Goal: Find specific page/section: Find specific page/section

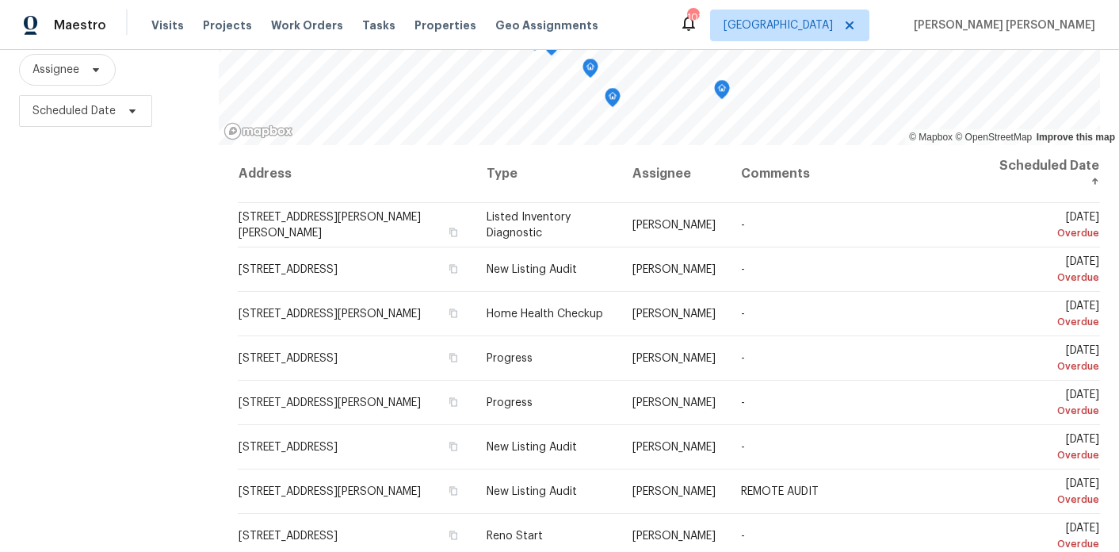
drag, startPoint x: 34, startPoint y: 155, endPoint x: 189, endPoint y: 498, distance: 376.0
click at [189, 498] on div "Filters Reset ​ Type Assignee Scheduled Date" at bounding box center [109, 246] width 219 height 679
drag, startPoint x: 210, startPoint y: 525, endPoint x: 25, endPoint y: 229, distance: 349.2
click at [25, 229] on div "Filters Reset ​ Type Assignee Scheduled Date" at bounding box center [109, 246] width 219 height 679
drag, startPoint x: 20, startPoint y: 140, endPoint x: 234, endPoint y: 533, distance: 446.9
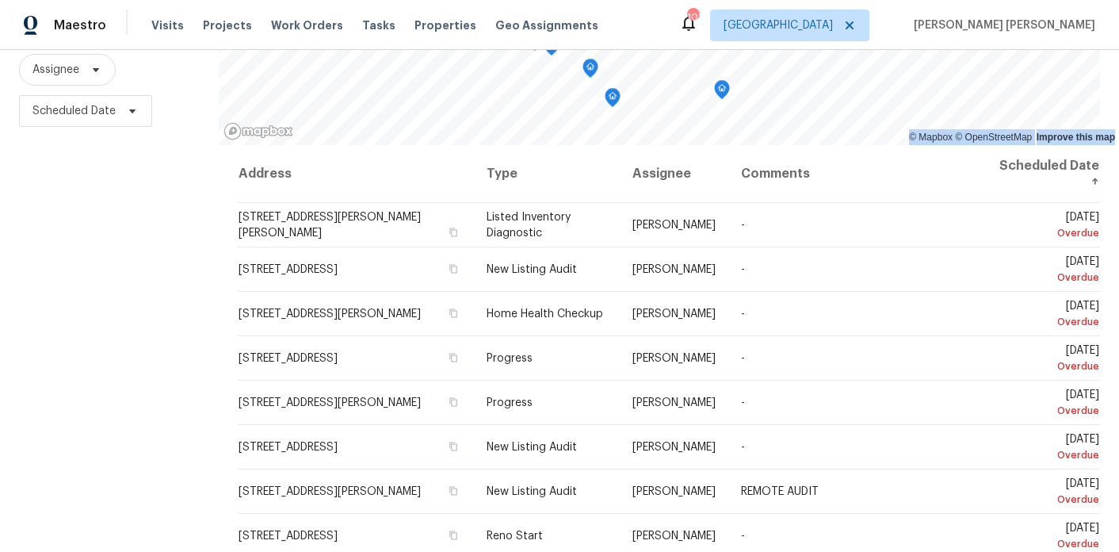
click at [234, 533] on div "Filters Reset ​ Type Assignee Scheduled Date © Mapbox © OpenStreetMap Improve t…" at bounding box center [559, 246] width 1119 height 679
drag, startPoint x: 216, startPoint y: 523, endPoint x: 25, endPoint y: 141, distance: 427.1
click at [25, 141] on div "Filters Reset ​ Type Assignee Scheduled Date" at bounding box center [109, 246] width 219 height 679
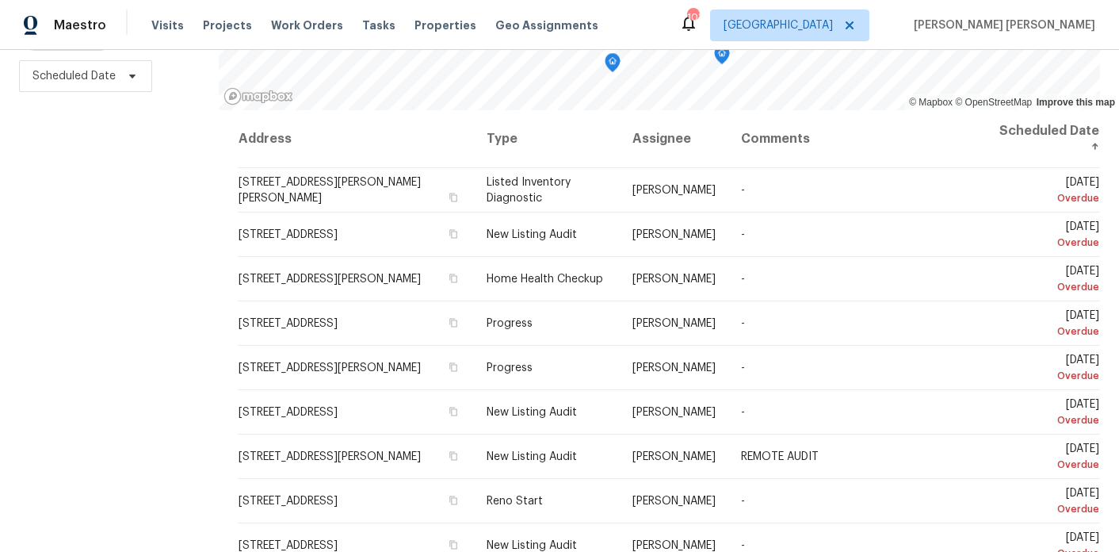
scroll to position [99, 0]
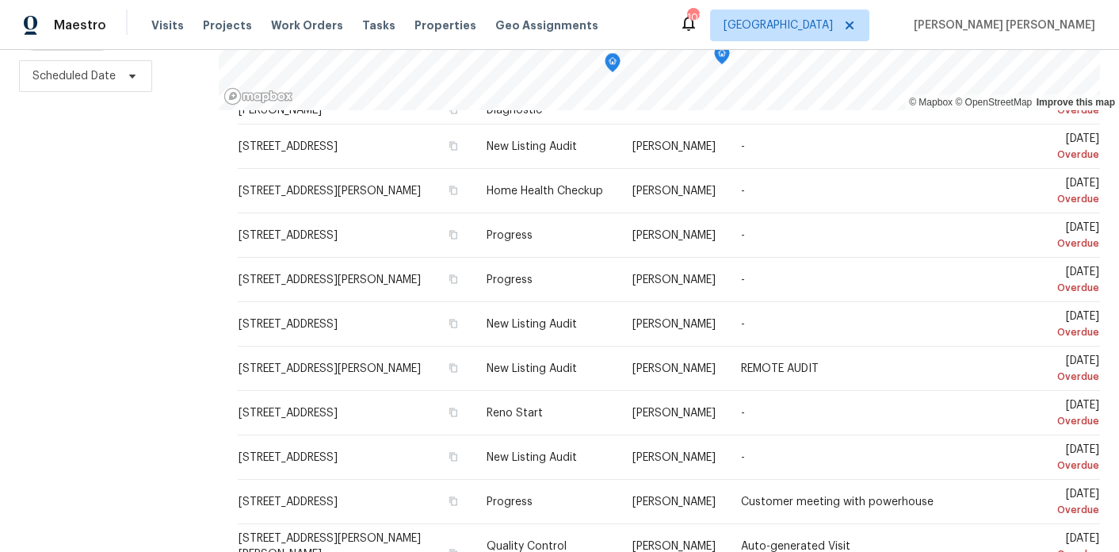
drag, startPoint x: 25, startPoint y: 141, endPoint x: 216, endPoint y: 555, distance: 456.0
click at [216, 551] on html "Maestro Visits Projects Work Orders Tasks Properties Geo Assignments 103 Atlant…" at bounding box center [559, 276] width 1119 height 552
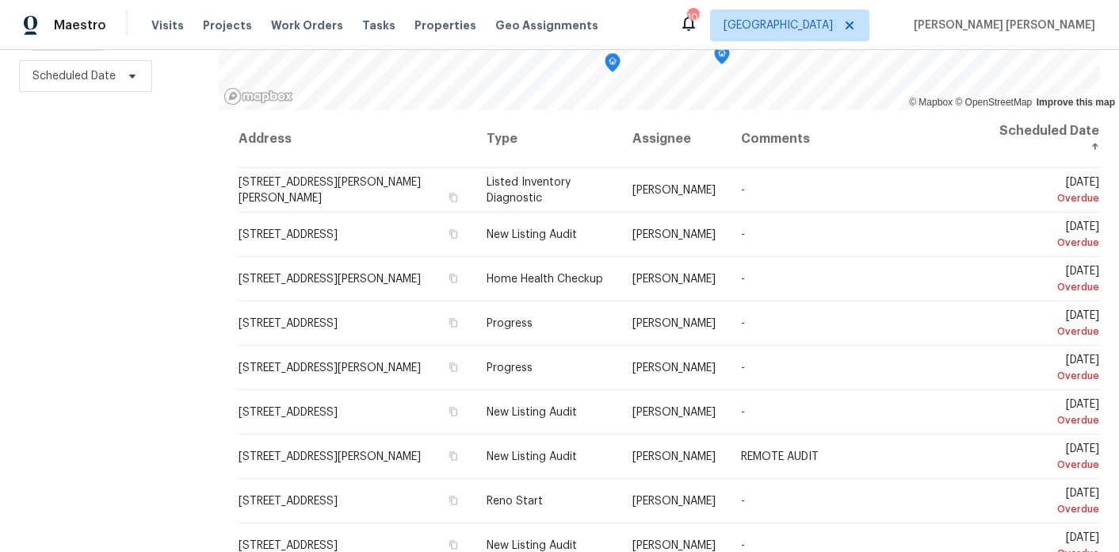
drag, startPoint x: 20, startPoint y: 109, endPoint x: 201, endPoint y: 533, distance: 460.5
click at [201, 533] on div "Filters Reset ​ Type Assignee Scheduled Date" at bounding box center [109, 211] width 219 height 679
drag, startPoint x: 219, startPoint y: 536, endPoint x: -8, endPoint y: 78, distance: 511.1
click at [0, 78] on html "Maestro Visits Projects Work Orders Tasks Properties Geo Assignments 103 Atlant…" at bounding box center [559, 276] width 1119 height 552
click at [82, 152] on div "Filters Reset ​ Type Assignee Scheduled Date" at bounding box center [109, 211] width 219 height 679
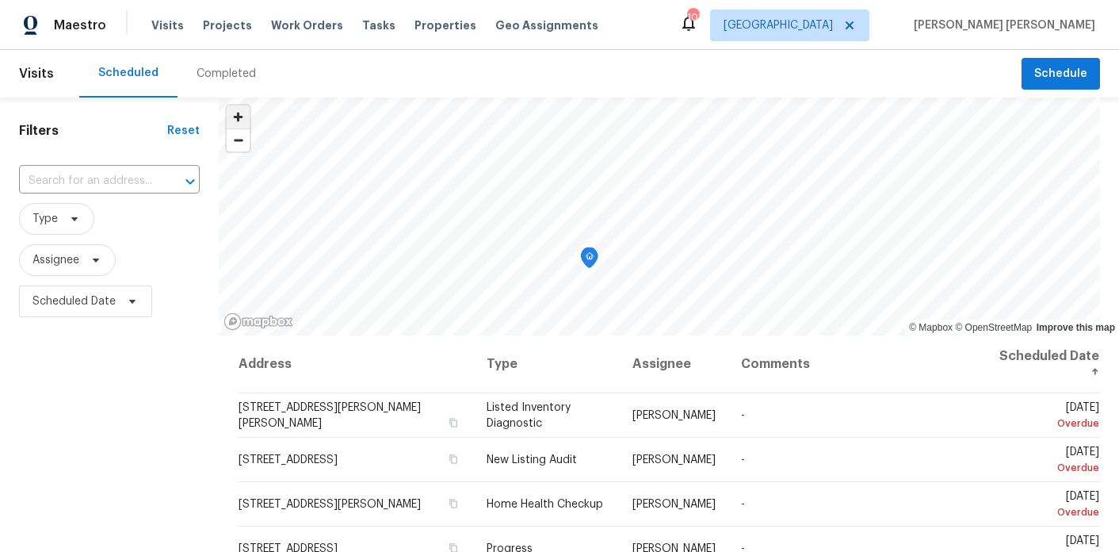
click at [228, 118] on span "Zoom in" at bounding box center [238, 116] width 23 height 23
click at [238, 122] on span "Zoom in" at bounding box center [238, 116] width 23 height 23
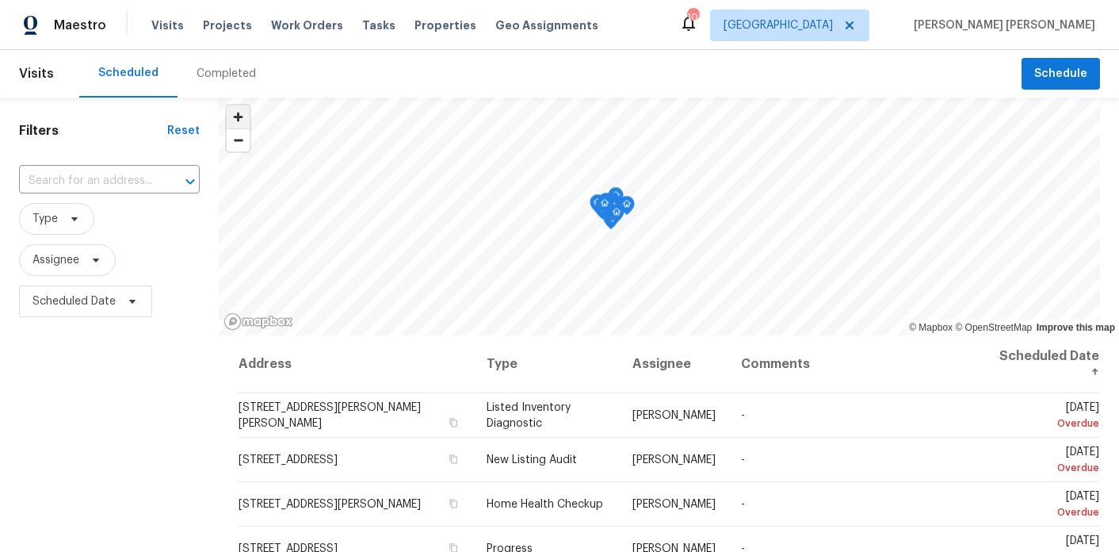
click at [231, 121] on span "Zoom in" at bounding box center [238, 116] width 23 height 23
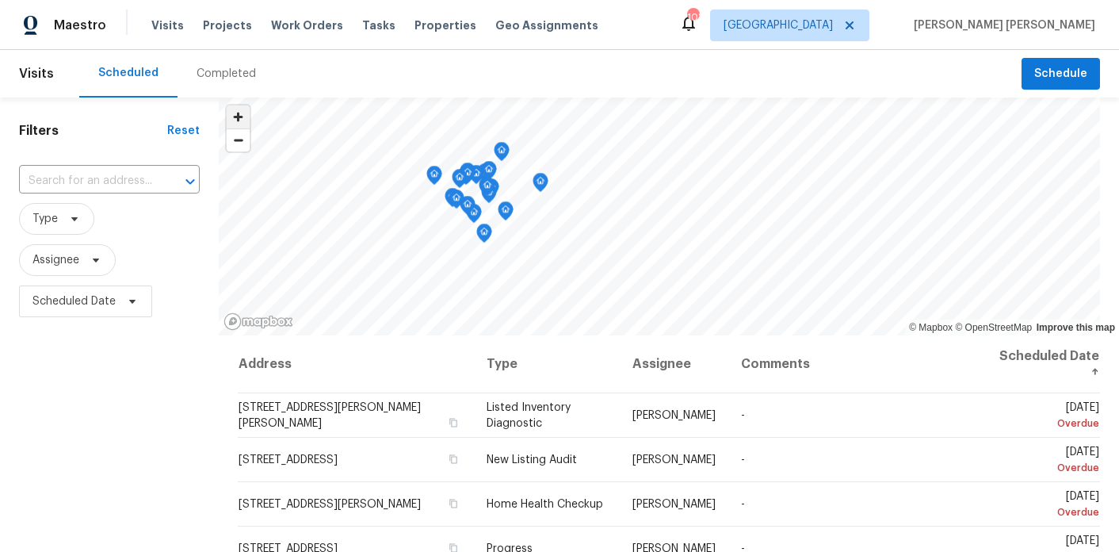
click at [231, 121] on span "Zoom in" at bounding box center [238, 116] width 23 height 23
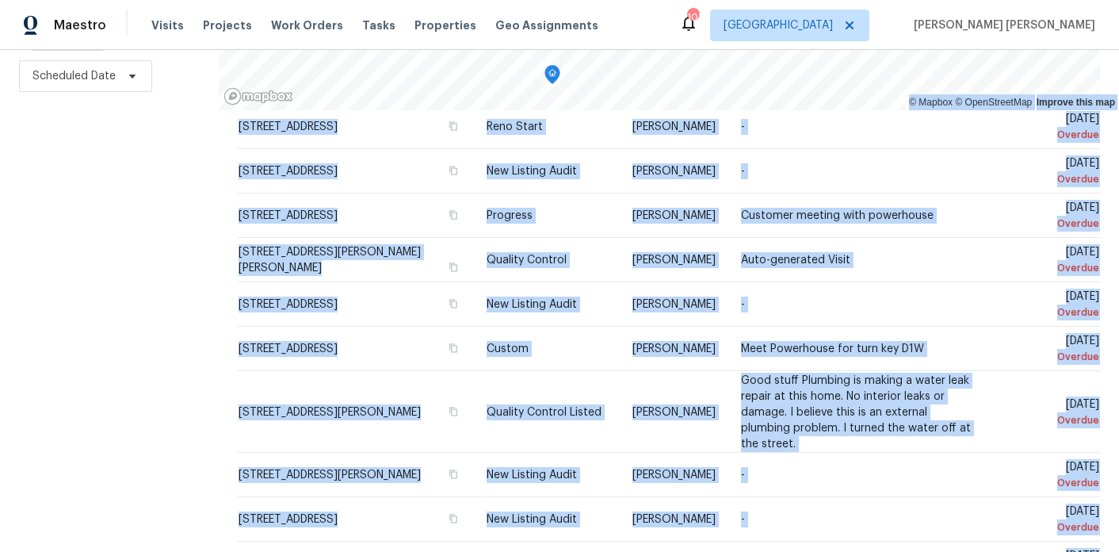
scroll to position [583, 0]
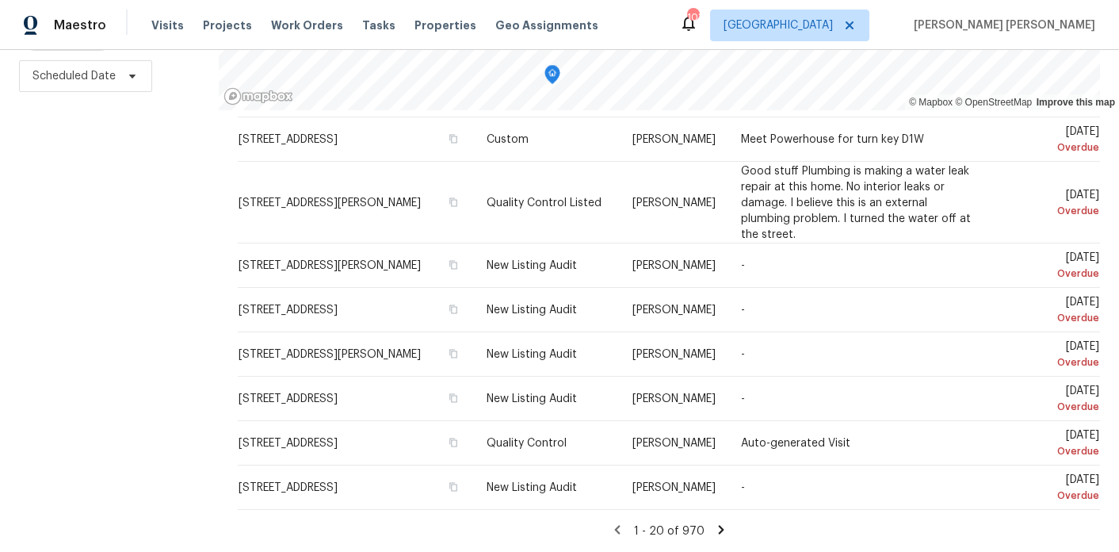
drag, startPoint x: 10, startPoint y: 109, endPoint x: 193, endPoint y: 495, distance: 426.8
click at [193, 495] on div "Filters Reset ​ Type Assignee Scheduled Date" at bounding box center [109, 211] width 219 height 679
click at [146, 351] on div "Filters Reset ​ Type Assignee Scheduled Date" at bounding box center [109, 211] width 219 height 679
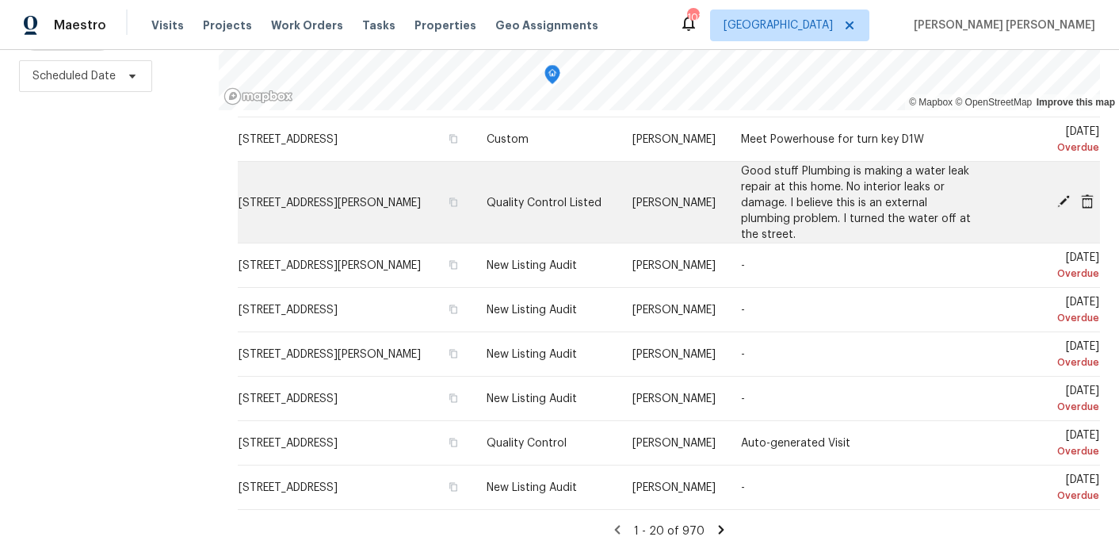
scroll to position [0, 0]
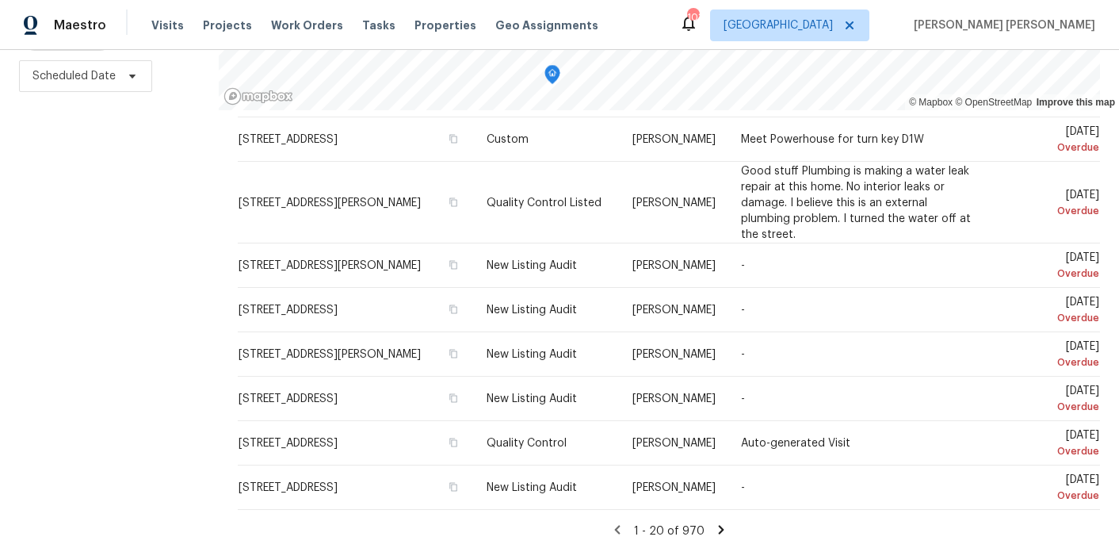
drag, startPoint x: 25, startPoint y: 118, endPoint x: 153, endPoint y: 443, distance: 349.1
click at [153, 443] on div "Filters Reset ​ Type Assignee Scheduled Date" at bounding box center [109, 211] width 219 height 679
drag, startPoint x: 208, startPoint y: 530, endPoint x: 52, endPoint y: 156, distance: 405.4
click at [52, 156] on div "Filters Reset ​ Type Assignee Scheduled Date" at bounding box center [109, 211] width 219 height 679
click at [30, 105] on div "Filters Reset ​ Type Assignee Scheduled Date" at bounding box center [109, 211] width 219 height 679
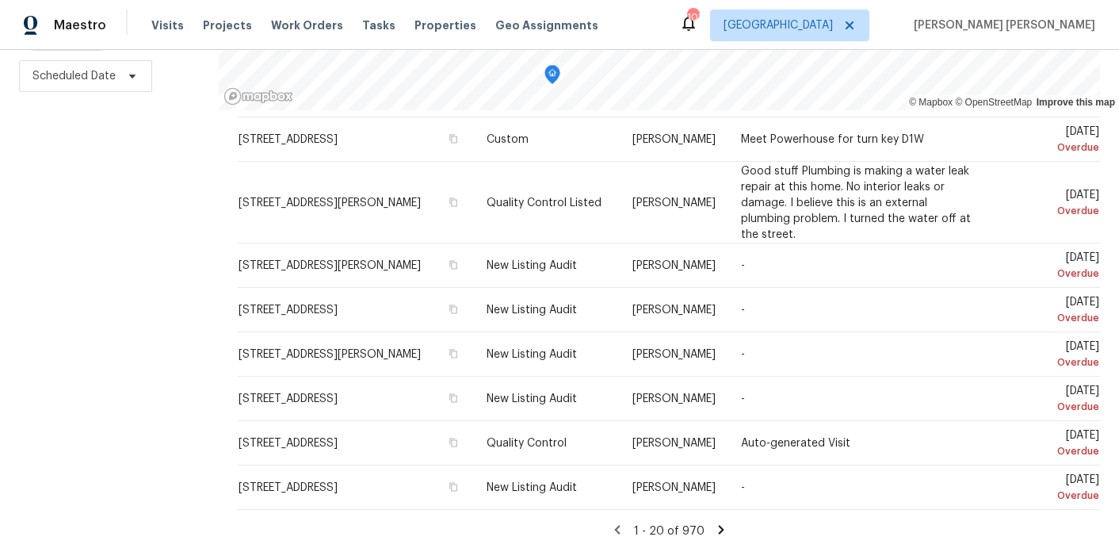
drag, startPoint x: 26, startPoint y: 105, endPoint x: 169, endPoint y: 411, distance: 336.8
click at [169, 411] on div "Filters Reset ​ Type Assignee Scheduled Date" at bounding box center [109, 211] width 219 height 679
drag, startPoint x: 89, startPoint y: 152, endPoint x: 77, endPoint y: 145, distance: 13.9
click at [89, 152] on div "Filters Reset ​ Type Assignee Scheduled Date" at bounding box center [109, 211] width 219 height 679
drag, startPoint x: 23, startPoint y: 105, endPoint x: 232, endPoint y: 464, distance: 414.9
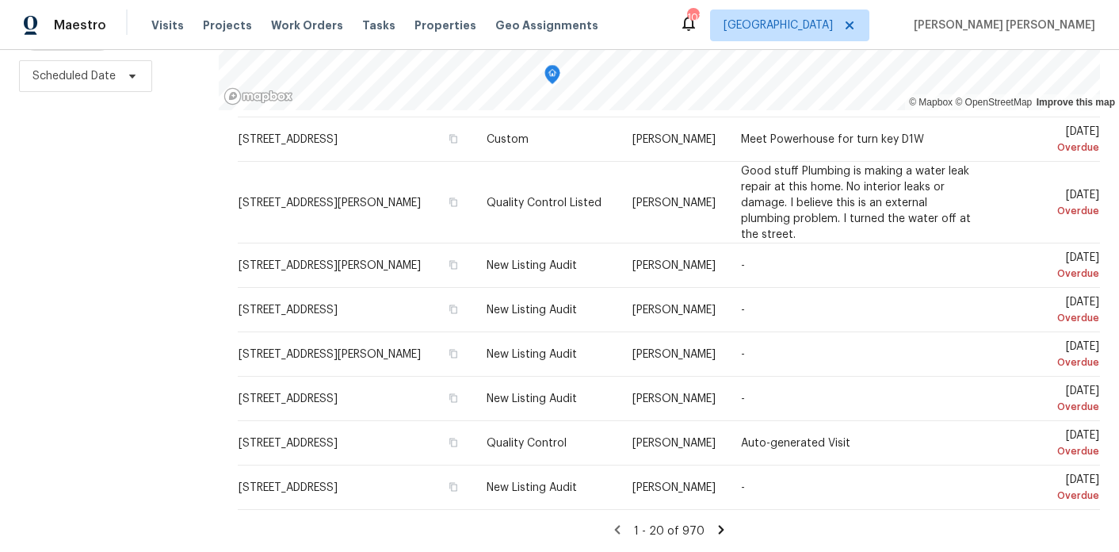
click at [232, 460] on div "Filters Reset ​ Type Assignee Scheduled Date © Mapbox © OpenStreetMap Improve t…" at bounding box center [559, 211] width 1119 height 679
click at [201, 522] on div "Filters Reset ​ Type Assignee Scheduled Date" at bounding box center [109, 211] width 219 height 679
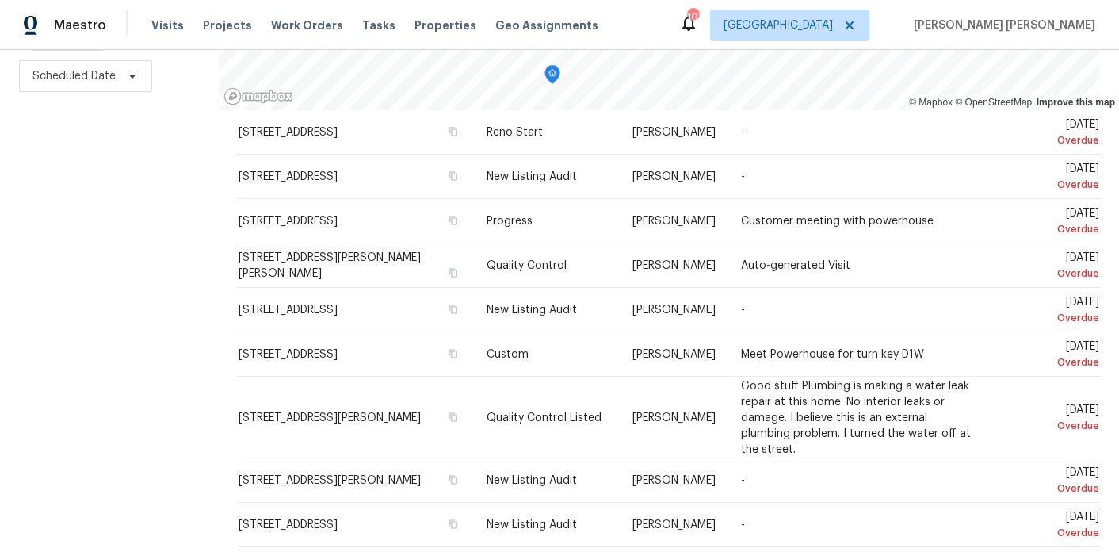
scroll to position [583, 0]
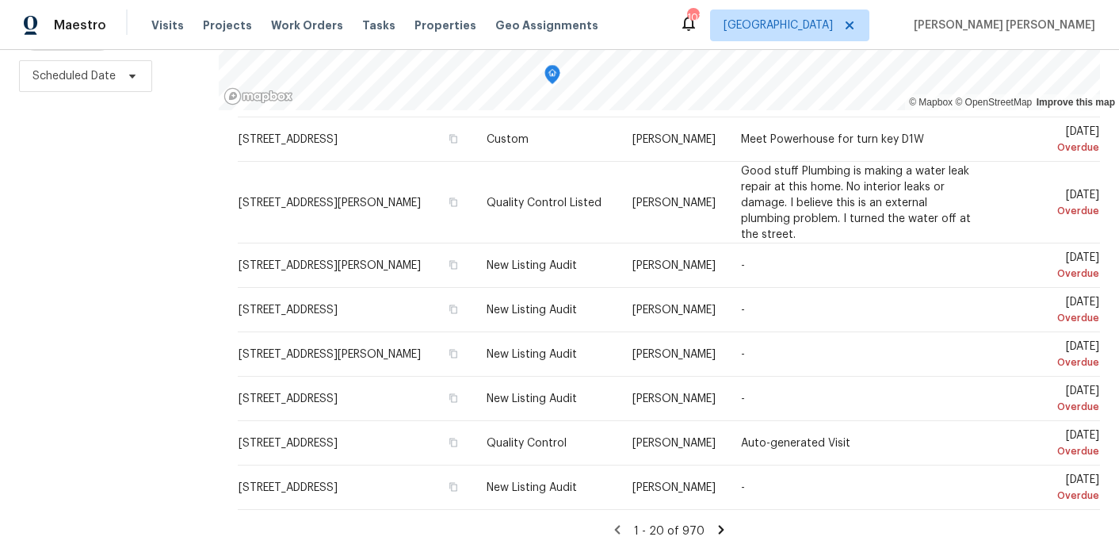
drag, startPoint x: 214, startPoint y: 527, endPoint x: 26, endPoint y: 229, distance: 352.3
click at [26, 229] on div "Filters Reset ​ Type Assignee Scheduled Date" at bounding box center [109, 211] width 219 height 679
